Goal: Task Accomplishment & Management: Manage account settings

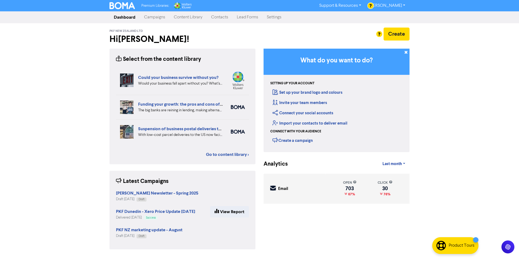
click at [189, 16] on link "Content Library" at bounding box center [188, 17] width 37 height 11
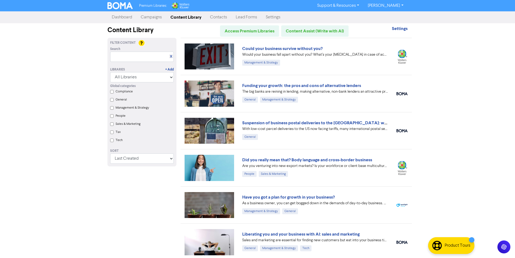
click at [154, 16] on link "Campaigns" at bounding box center [151, 17] width 30 height 11
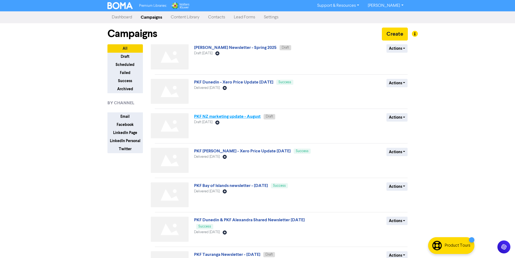
click at [208, 116] on link "PKF NZ marketing update - August" at bounding box center [227, 116] width 67 height 5
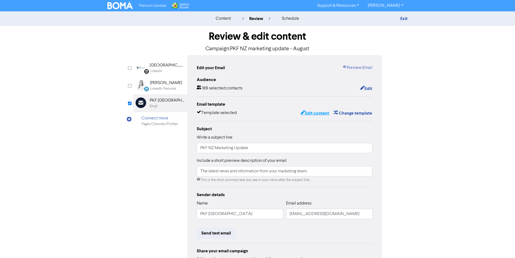
click at [316, 115] on button "Edit content" at bounding box center [314, 113] width 29 height 7
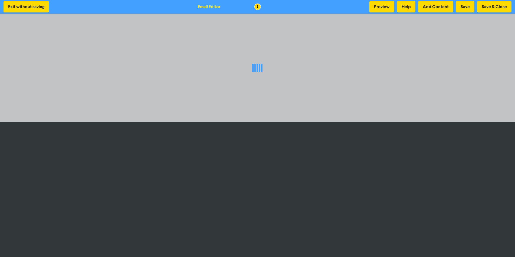
scroll to position [1, 0]
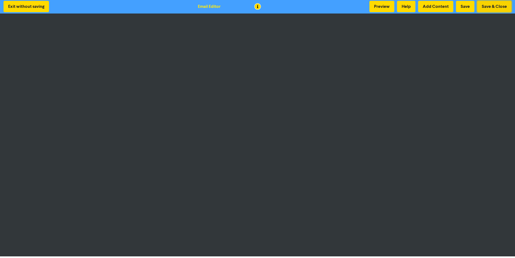
click at [492, 7] on button "Save & Close" at bounding box center [494, 6] width 34 height 11
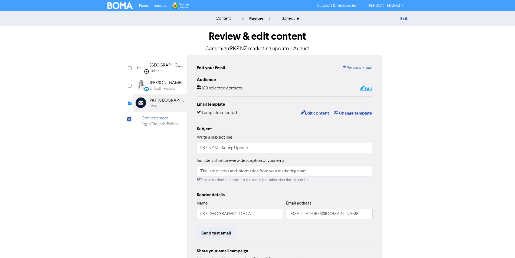
click at [367, 88] on button "Edit" at bounding box center [366, 88] width 12 height 7
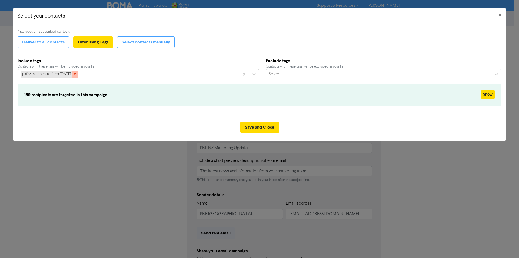
click at [76, 74] on icon at bounding box center [75, 75] width 2 height 2
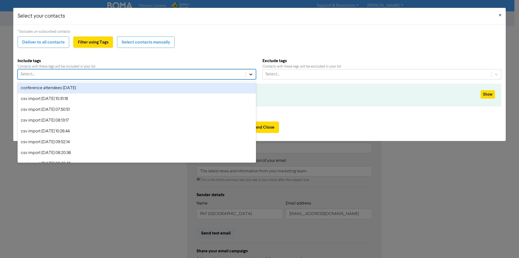
click at [251, 73] on icon at bounding box center [250, 74] width 5 height 5
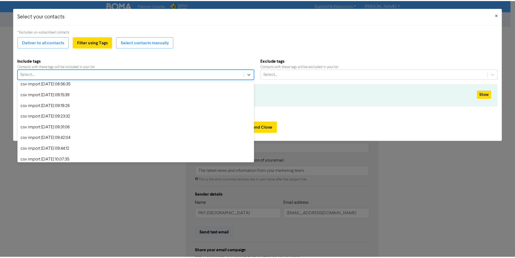
scroll to position [552, 0]
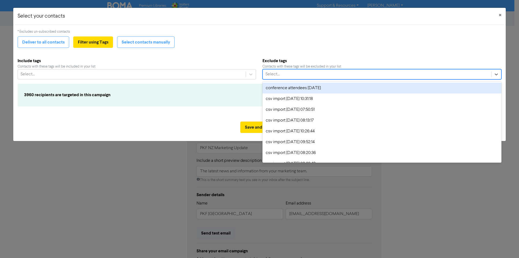
click at [301, 71] on div "Select..." at bounding box center [377, 75] width 229 height 10
click at [157, 43] on button "Select contacts manually" at bounding box center [146, 42] width 58 height 11
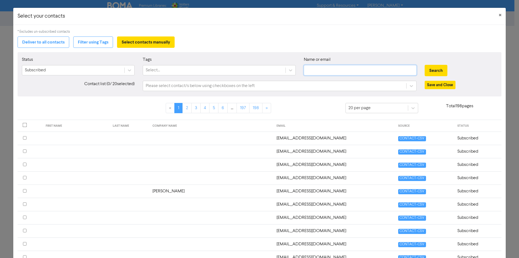
click at [316, 71] on input "text" at bounding box center [360, 70] width 113 height 10
type input "marketing"
click at [425, 65] on button "Search" at bounding box center [436, 70] width 23 height 11
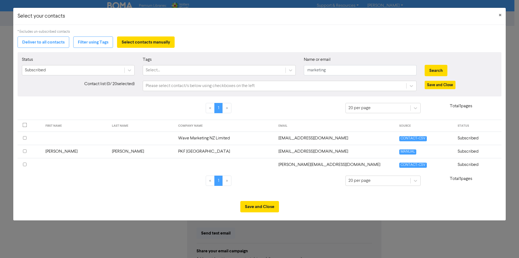
click at [23, 151] on th at bounding box center [30, 151] width 25 height 13
click at [259, 210] on button "Save and Close" at bounding box center [259, 206] width 39 height 11
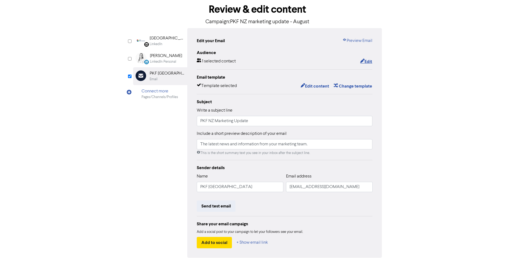
scroll to position [52, 0]
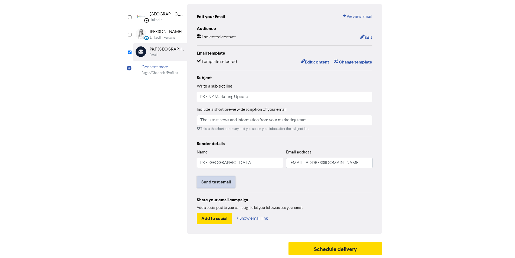
click at [210, 182] on button "Send test email" at bounding box center [216, 182] width 39 height 11
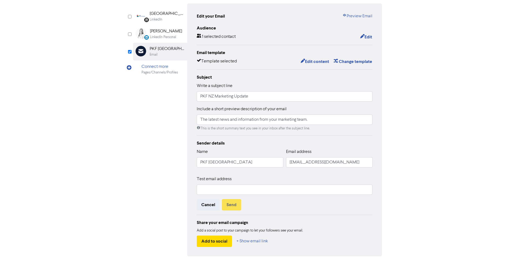
scroll to position [0, 0]
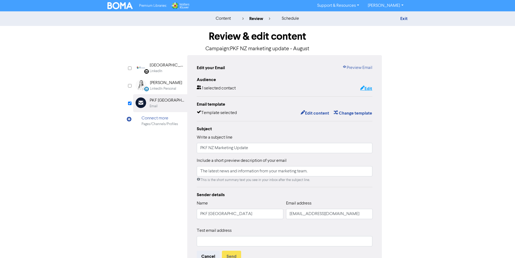
click at [368, 86] on button "Edit" at bounding box center [366, 88] width 12 height 7
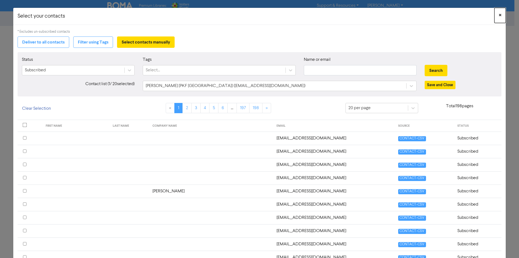
click at [498, 15] on button "×" at bounding box center [500, 15] width 11 height 15
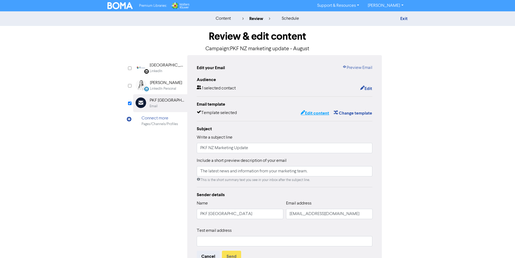
click at [316, 112] on button "Edit content" at bounding box center [314, 113] width 29 height 7
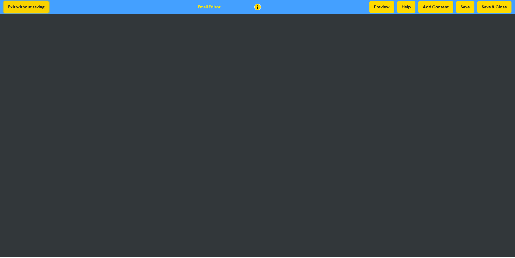
click at [32, 5] on button "Exit without saving" at bounding box center [26, 6] width 45 height 11
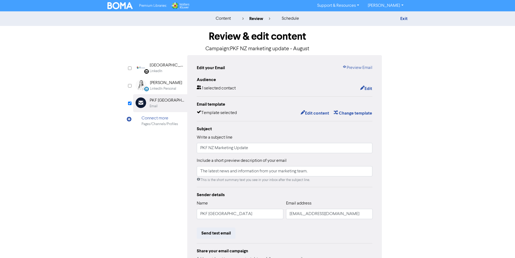
click at [311, 110] on div "Edit content Change template" at bounding box center [334, 113] width 76 height 7
click at [312, 111] on button "Edit content" at bounding box center [314, 113] width 29 height 7
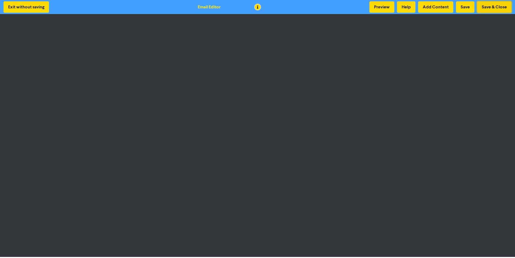
click at [495, 6] on button "Save & Close" at bounding box center [494, 6] width 34 height 11
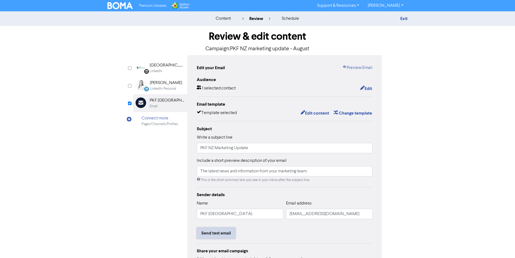
click at [227, 233] on button "Send test email" at bounding box center [216, 233] width 39 height 11
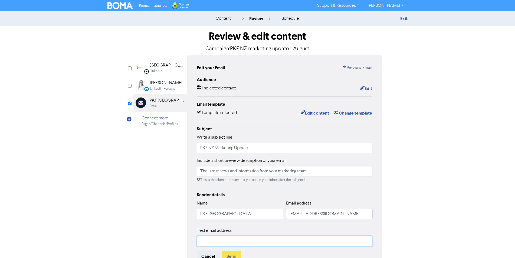
click at [217, 240] on input "text" at bounding box center [285, 241] width 176 height 10
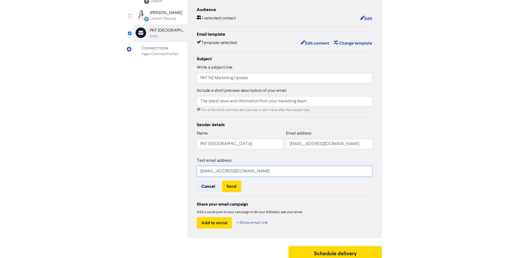
scroll to position [75, 0]
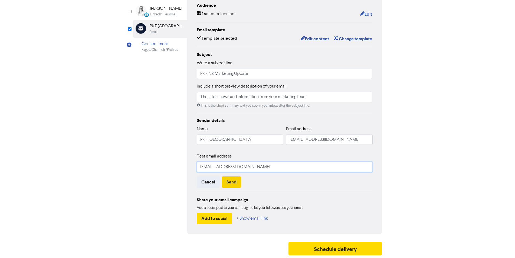
type input "[EMAIL_ADDRESS][DOMAIN_NAME]"
click at [232, 186] on button "Send" at bounding box center [231, 182] width 19 height 11
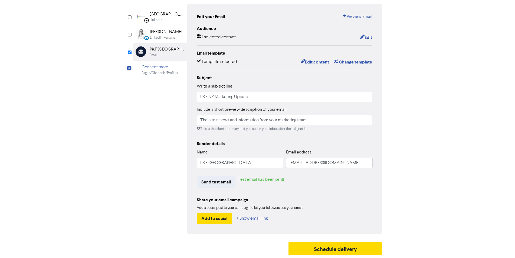
scroll to position [52, 0]
click at [220, 183] on button "Send test email" at bounding box center [216, 182] width 39 height 11
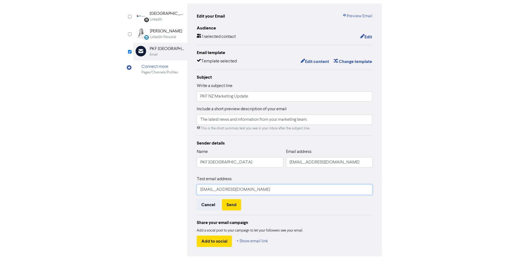
drag, startPoint x: 247, startPoint y: 191, endPoint x: 144, endPoint y: 182, distance: 103.2
click at [197, 185] on input "[EMAIL_ADDRESS][DOMAIN_NAME]" at bounding box center [285, 190] width 176 height 10
type input "[EMAIL_ADDRESS][DOMAIN_NAME]"
click at [232, 202] on button "Send" at bounding box center [231, 204] width 19 height 11
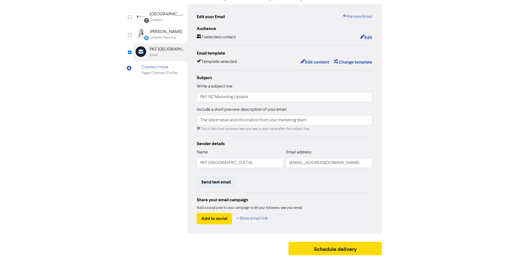
click at [35, 85] on div "content review schedule Exit Review & edit content Campaign: PKF NZ marketing u…" at bounding box center [257, 109] width 515 height 298
